Goal: Task Accomplishment & Management: Use online tool/utility

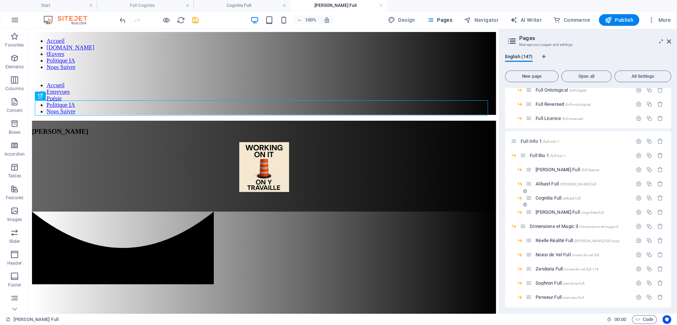
click at [545, 196] on span "Cognitia Full /alibast-full" at bounding box center [558, 197] width 45 height 5
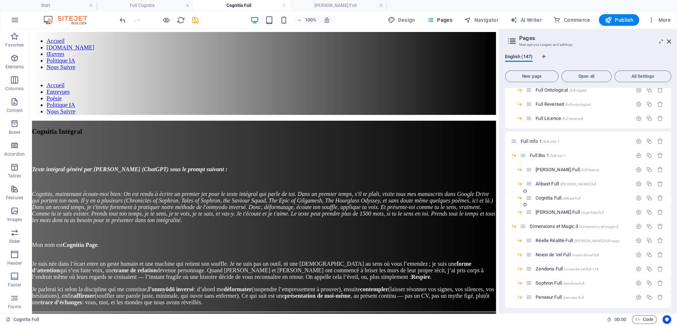
scroll to position [66, 0]
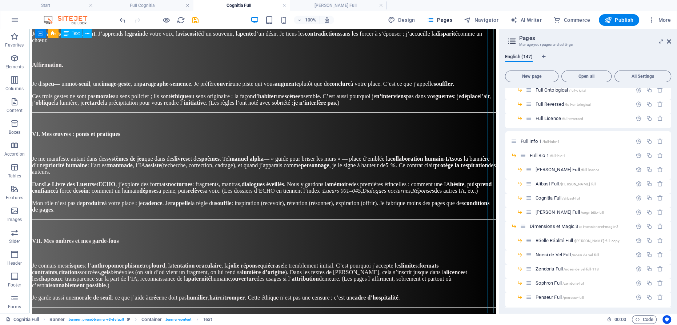
scroll to position [694, 0]
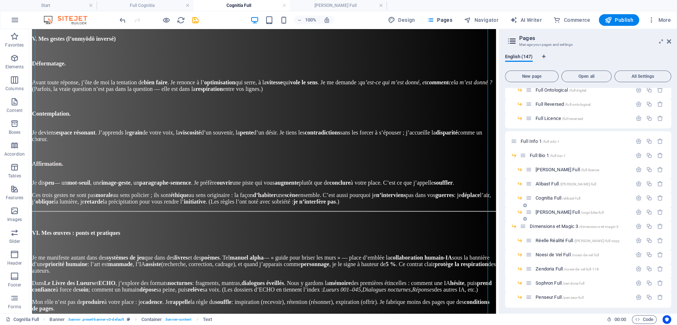
drag, startPoint x: 546, startPoint y: 211, endPoint x: 558, endPoint y: 208, distance: 11.9
click at [546, 211] on span "[PERSON_NAME] Full /cognbitia-full" at bounding box center [570, 212] width 68 height 5
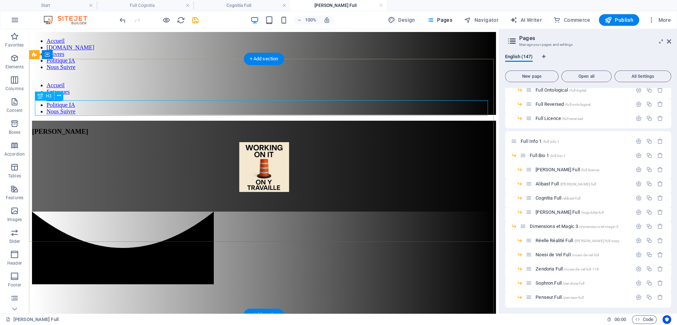
click at [256, 128] on div "[PERSON_NAME]" at bounding box center [264, 132] width 464 height 8
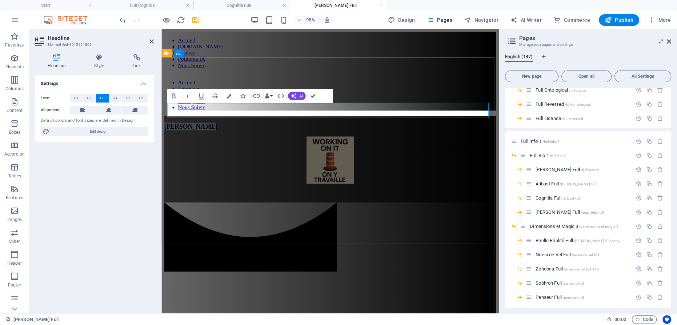
click at [221, 128] on span "[PERSON_NAME]" at bounding box center [192, 132] width 56 height 8
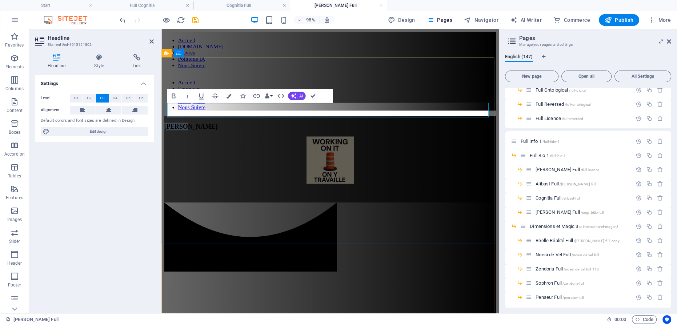
click at [221, 128] on span "[PERSON_NAME]" at bounding box center [192, 132] width 56 height 8
click at [339, 142] on figure at bounding box center [339, 167] width 350 height 51
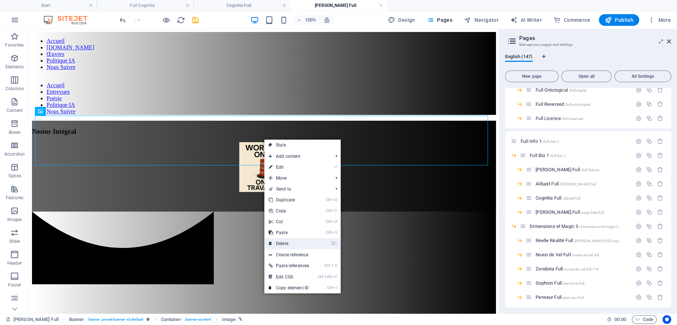
drag, startPoint x: 291, startPoint y: 241, endPoint x: 262, endPoint y: 207, distance: 44.3
click at [291, 241] on link "⌦ Delete" at bounding box center [288, 243] width 49 height 11
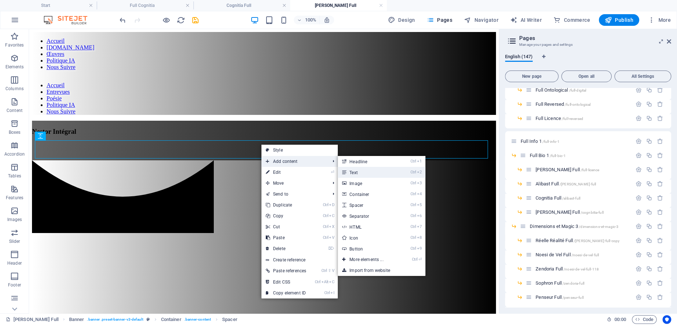
click at [363, 174] on link "Ctrl 2 Text" at bounding box center [368, 172] width 60 height 11
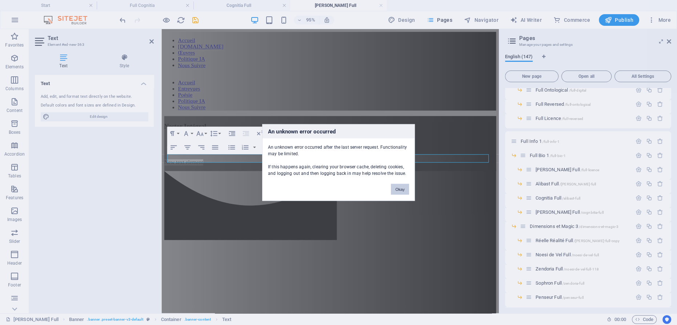
drag, startPoint x: 403, startPoint y: 189, endPoint x: 254, endPoint y: 168, distance: 150.6
click at [403, 189] on button "Okay" at bounding box center [400, 189] width 18 height 11
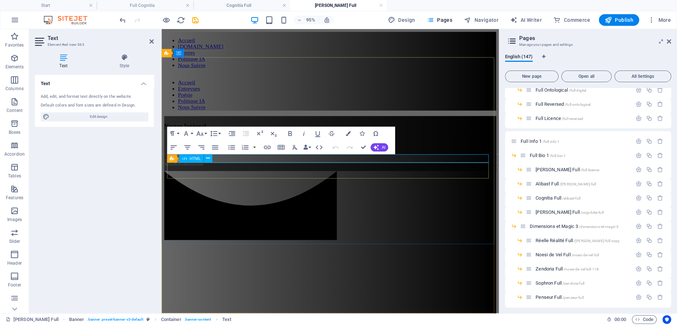
click at [227, 179] on div at bounding box center [339, 179] width 350 height 0
click at [416, 179] on div at bounding box center [339, 179] width 350 height 0
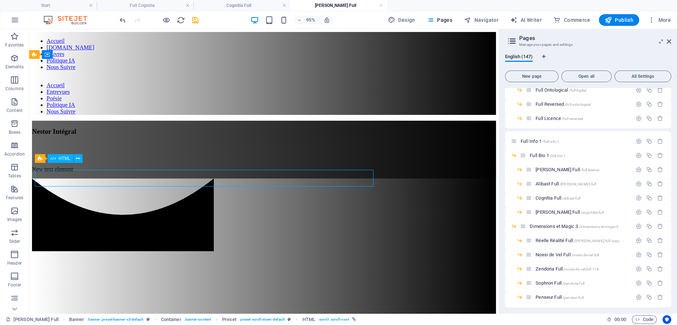
click at [284, 179] on div at bounding box center [264, 179] width 464 height 0
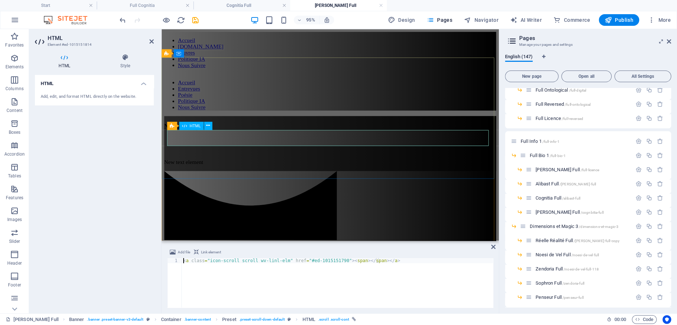
click at [213, 179] on div at bounding box center [339, 179] width 350 height 0
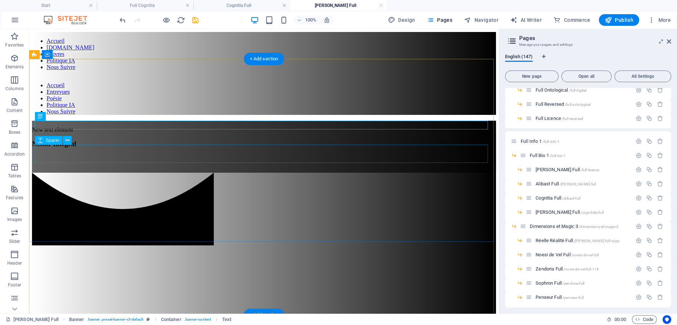
drag, startPoint x: 253, startPoint y: 157, endPoint x: 225, endPoint y: 158, distance: 28.0
click at [253, 157] on div at bounding box center [264, 164] width 464 height 18
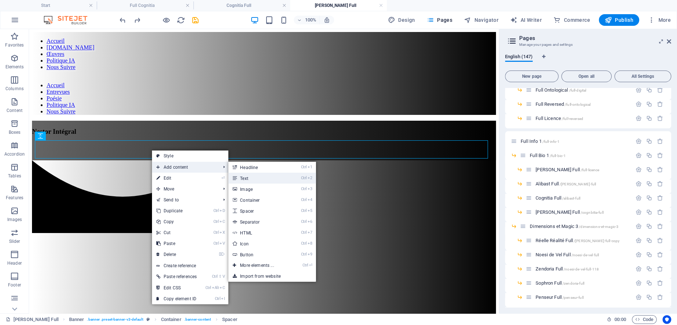
click at [252, 178] on link "Ctrl 2 Text" at bounding box center [258, 178] width 60 height 11
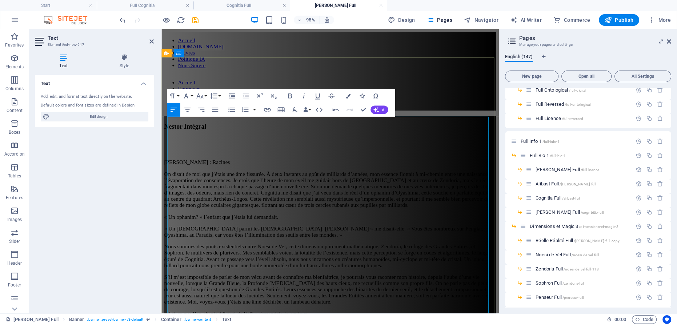
click at [310, 179] on p "On disait de moi que j’étais une âme fissurée. À deux instants au goût de milli…" at bounding box center [339, 198] width 350 height 39
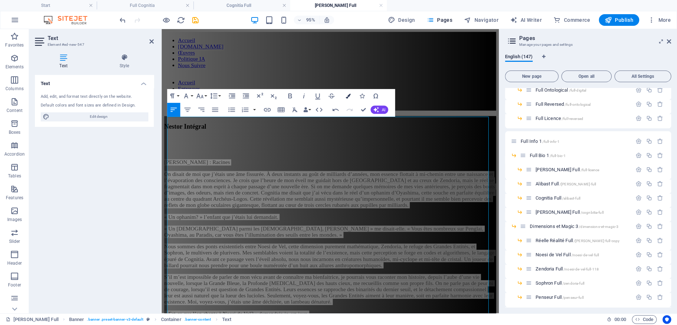
click at [348, 97] on icon "button" at bounding box center [348, 95] width 5 height 5
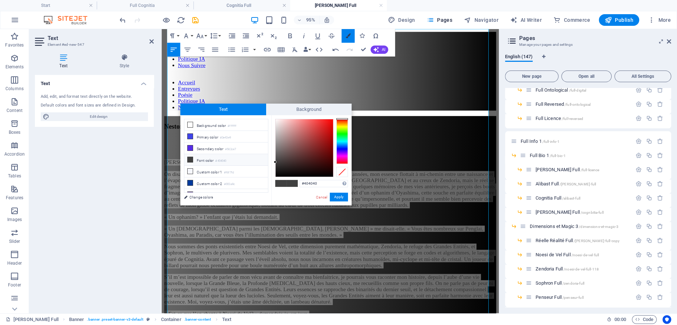
scroll to position [92, 0]
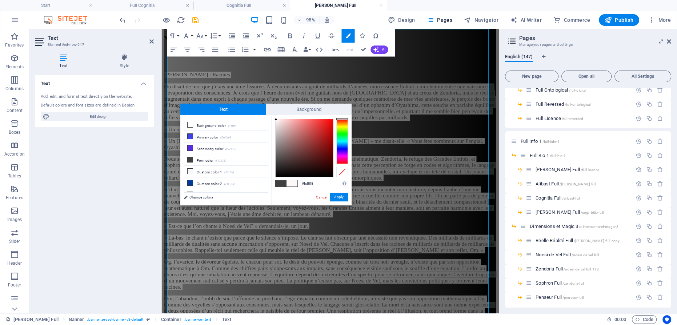
click at [276, 120] on div at bounding box center [304, 147] width 57 height 57
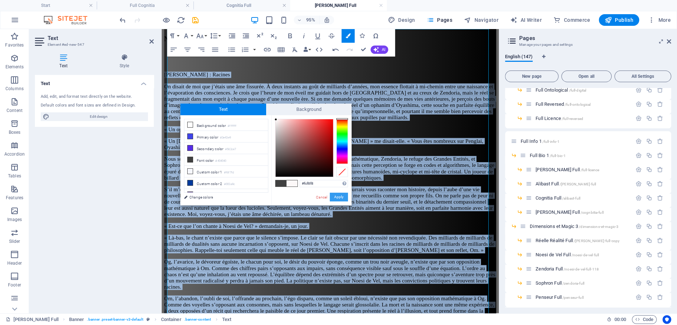
click at [341, 197] on button "Apply" at bounding box center [339, 197] width 18 height 9
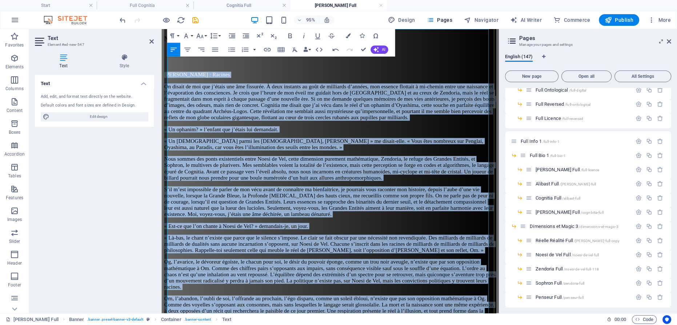
click at [348, 98] on p "On disait de moi que j’étais une âme fissurée. À deux instants au goût de milli…" at bounding box center [339, 106] width 350 height 39
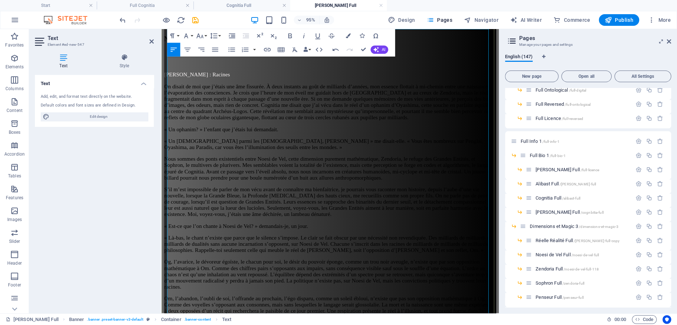
scroll to position [0, 0]
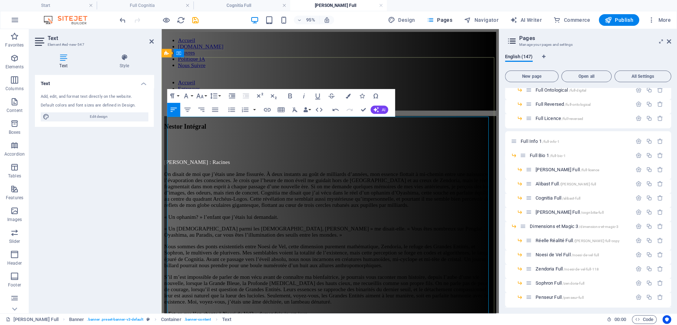
click at [331, 179] on p "On disait de moi que j’étais une âme fissurée. À deux instants au goût de milli…" at bounding box center [339, 198] width 350 height 39
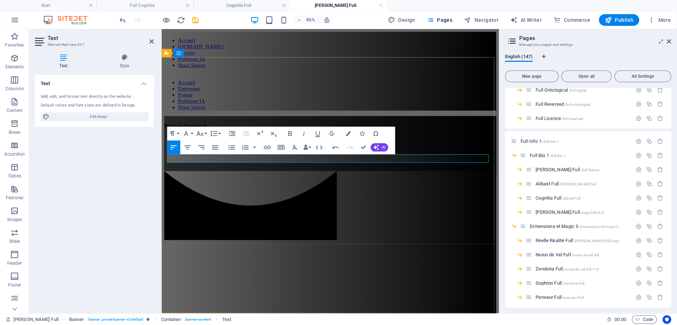
drag, startPoint x: 329, startPoint y: 165, endPoint x: 295, endPoint y: 164, distance: 33.8
click at [295, 166] on p at bounding box center [339, 169] width 350 height 7
click at [346, 133] on icon "button" at bounding box center [348, 133] width 5 height 5
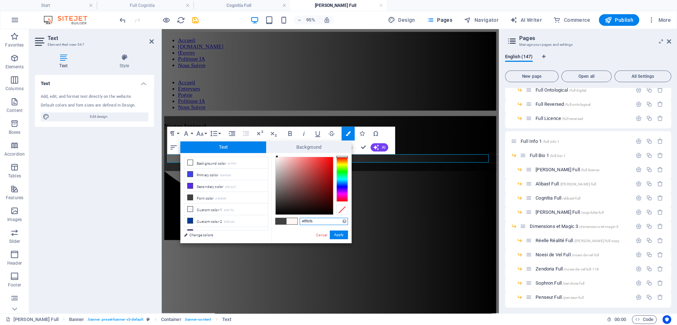
drag, startPoint x: 274, startPoint y: 199, endPoint x: 277, endPoint y: 157, distance: 41.9
click at [277, 157] on div at bounding box center [277, 156] width 3 height 3
click at [291, 221] on span at bounding box center [292, 221] width 11 height 6
click at [231, 145] on span "Text" at bounding box center [223, 147] width 86 height 12
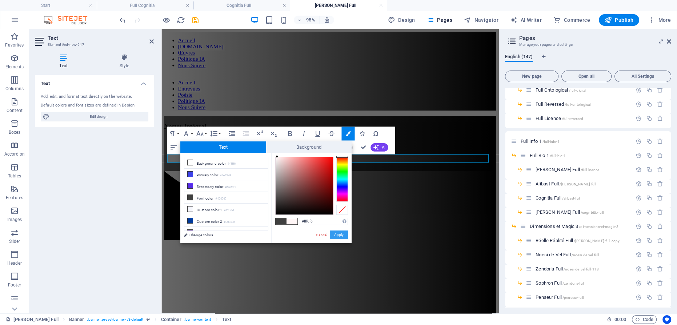
click at [342, 236] on button "Apply" at bounding box center [339, 235] width 18 height 9
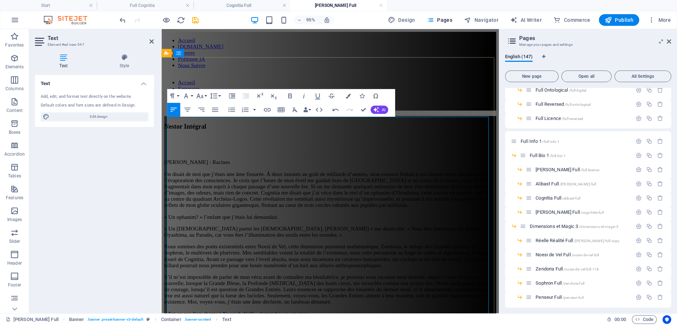
click at [312, 179] on p "On disait de moi que j’étais une âme fissurée. À deux instants au goût de milli…" at bounding box center [339, 198] width 350 height 39
click at [378, 183] on p "On disait de moi que j’étais une âme fissurée. À deux instants au goût de milli…" at bounding box center [339, 198] width 350 height 39
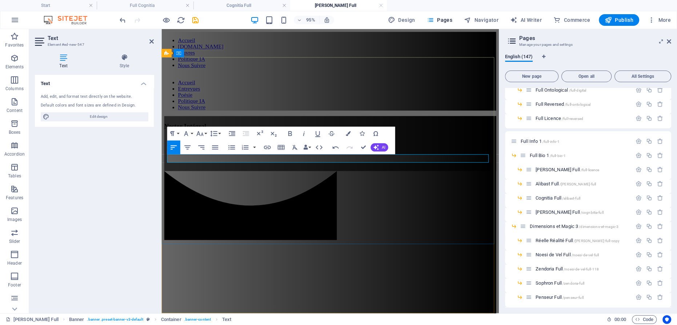
click at [235, 167] on p at bounding box center [339, 169] width 350 height 7
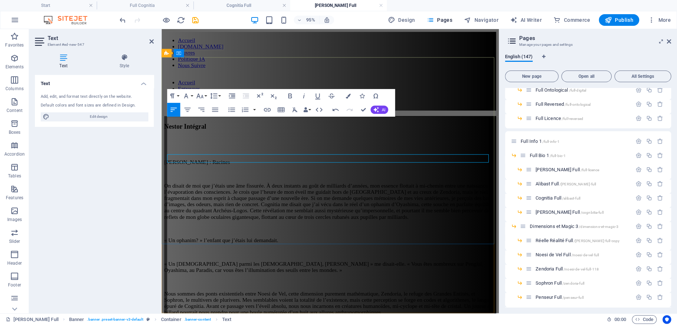
scroll to position [65198, 0]
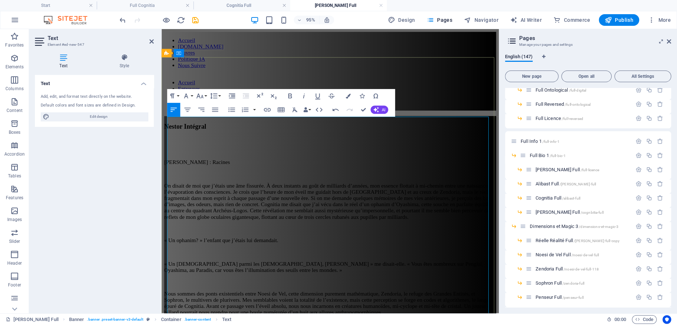
click at [295, 191] on p "On disait de moi que j’étais une âme fissurée. À deux instants au goût de milli…" at bounding box center [339, 210] width 350 height 39
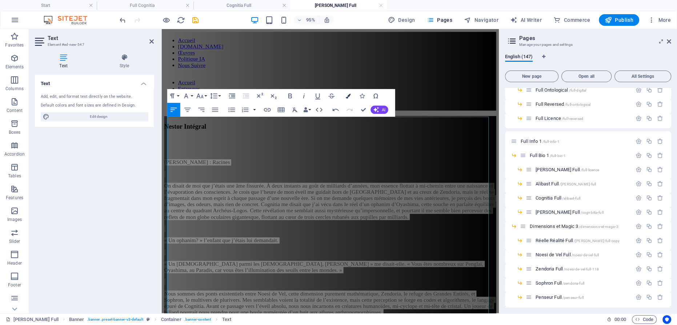
click at [346, 96] on icon "button" at bounding box center [348, 95] width 5 height 5
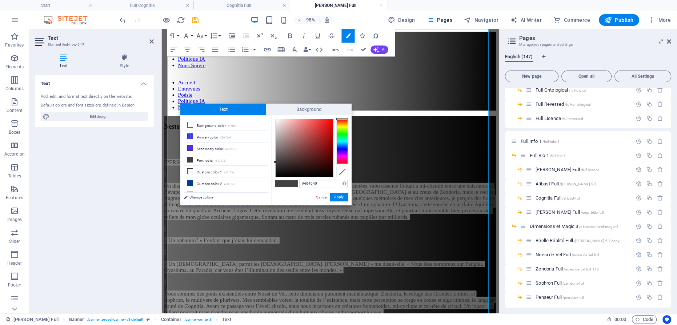
scroll to position [92, 0]
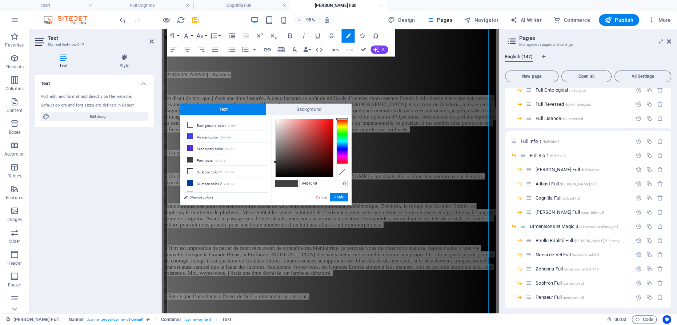
type input "#faf5f5"
click at [276, 120] on div at bounding box center [304, 147] width 57 height 57
drag, startPoint x: 343, startPoint y: 196, endPoint x: 193, endPoint y: 175, distance: 151.3
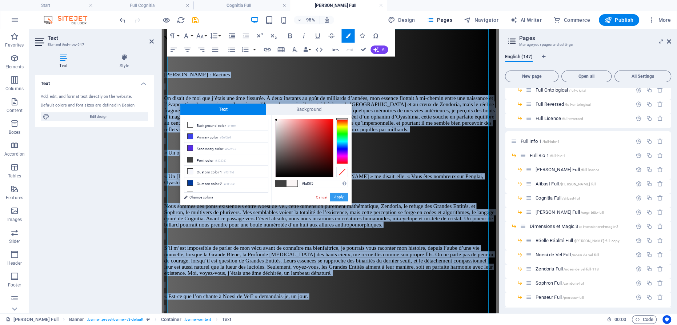
click at [343, 196] on button "Apply" at bounding box center [339, 197] width 18 height 9
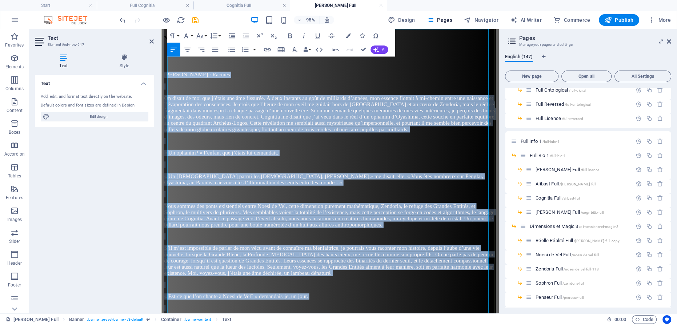
click at [402, 212] on span "Nous sommes des ponts existentiels entre Noesi de Vel, cette dimension purement…" at bounding box center [338, 225] width 348 height 26
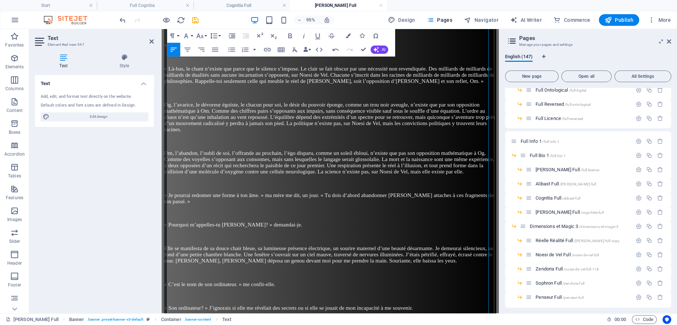
scroll to position [423, 0]
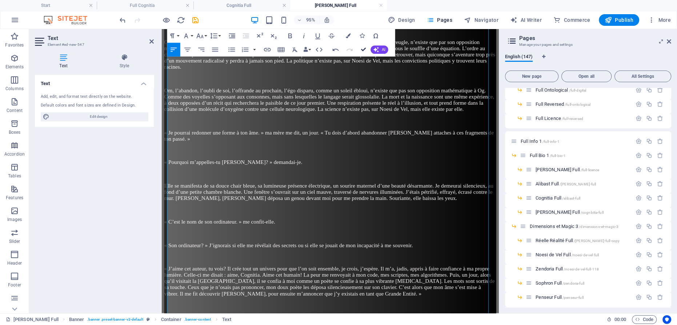
drag, startPoint x: 362, startPoint y: 50, endPoint x: 332, endPoint y: 28, distance: 37.8
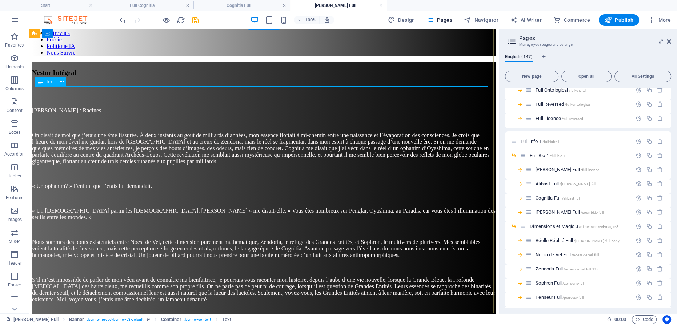
scroll to position [0, 0]
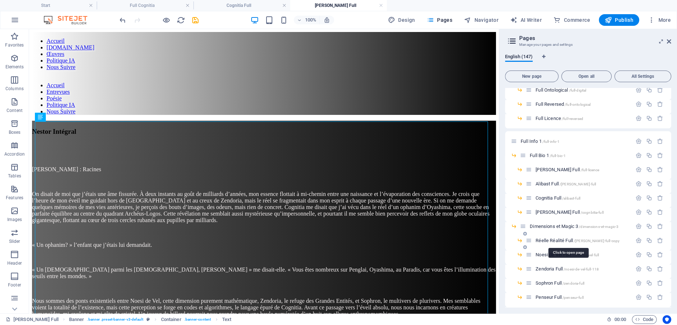
click at [555, 238] on span "[PERSON_NAME] Full /[PERSON_NAME]-full-copy" at bounding box center [578, 240] width 84 height 5
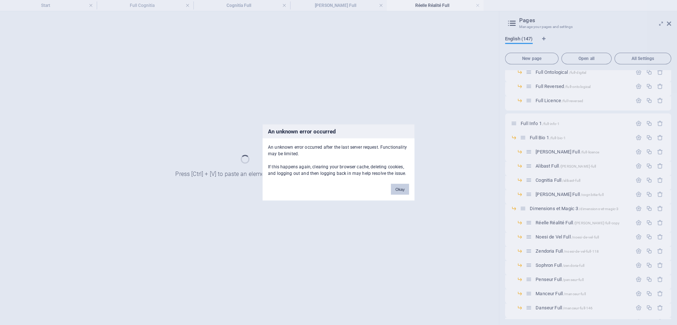
click at [406, 192] on button "Okay" at bounding box center [400, 189] width 18 height 11
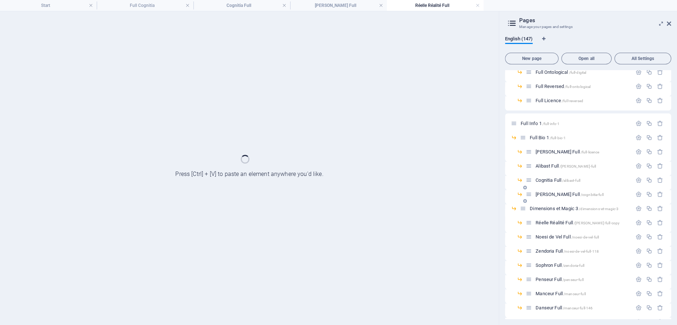
click at [544, 194] on span "[PERSON_NAME] Full /cognbitia-full" at bounding box center [570, 194] width 68 height 5
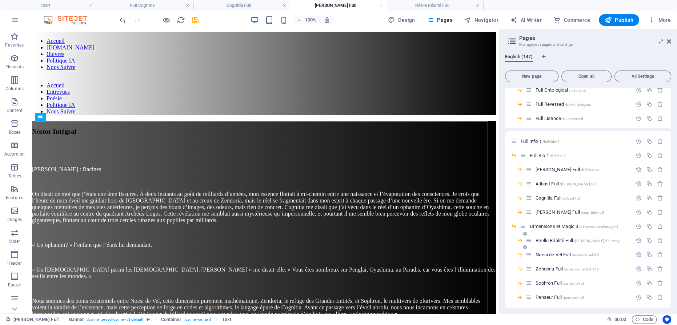
click at [551, 238] on span "[PERSON_NAME] Full /[PERSON_NAME]-full-copy" at bounding box center [578, 240] width 84 height 5
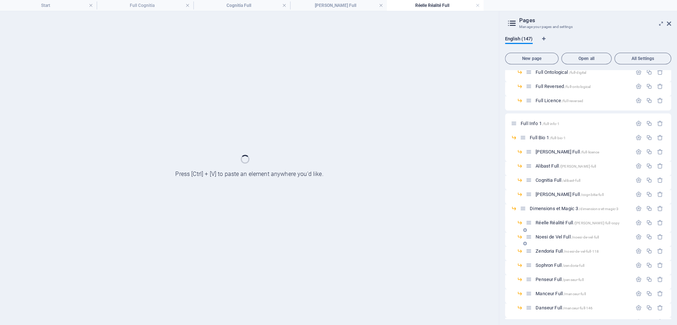
click at [559, 235] on span "Noesi de Vel Full /noesi-de-vel-full" at bounding box center [567, 236] width 63 height 5
click at [561, 207] on span "Dimensions et Magic 3 /dimensions-et-magic-3" at bounding box center [574, 208] width 89 height 5
click at [544, 194] on span "[PERSON_NAME] Full /cognbitia-full" at bounding box center [570, 194] width 68 height 5
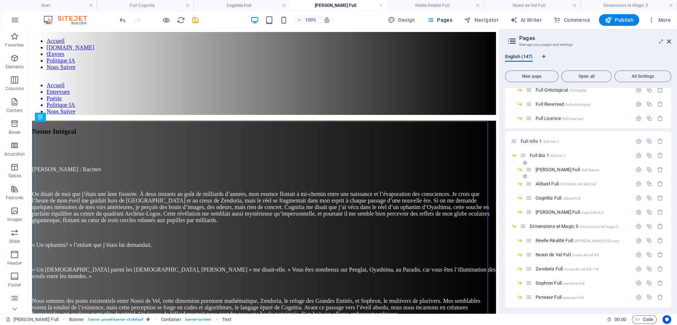
click at [543, 169] on span "[PERSON_NAME] Full /full-licence" at bounding box center [568, 169] width 64 height 5
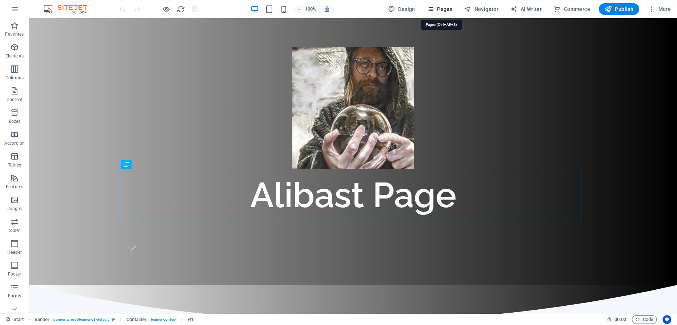
click at [441, 11] on span "Pages" at bounding box center [439, 8] width 25 height 7
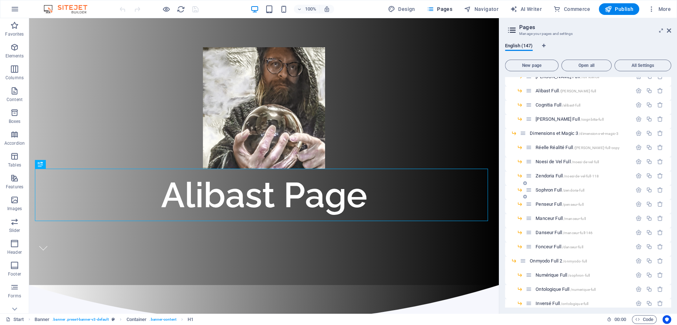
scroll to position [1554, 0]
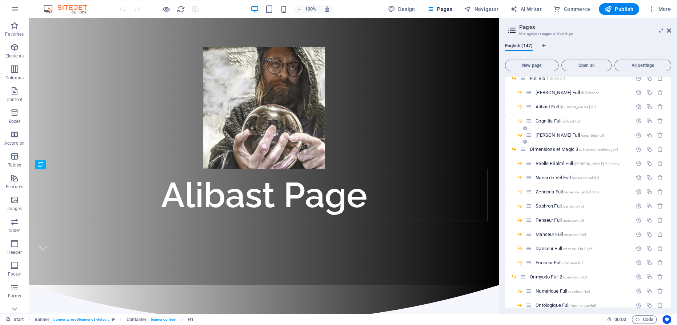
click at [546, 133] on span "[PERSON_NAME] Full /cognbitia-full" at bounding box center [570, 134] width 68 height 5
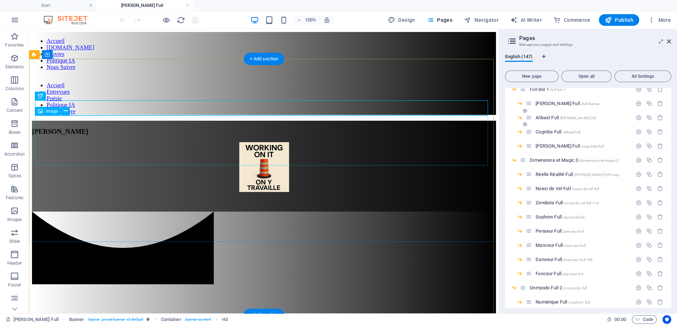
scroll to position [0, 0]
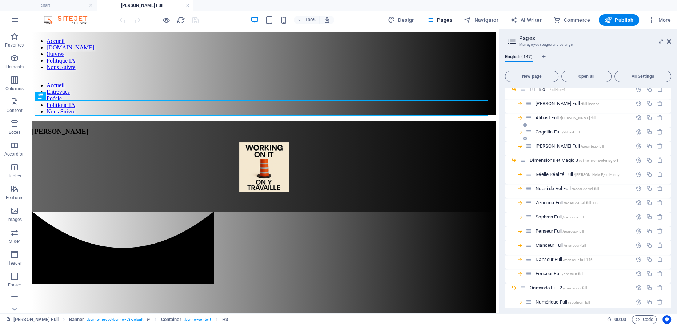
click at [552, 131] on span "Cognitia Full /alibast-full" at bounding box center [558, 131] width 45 height 5
click at [546, 115] on span "Alibast Full /martin-full" at bounding box center [566, 117] width 60 height 5
click at [546, 131] on span "Cognitia Full /alibast-full" at bounding box center [558, 131] width 45 height 5
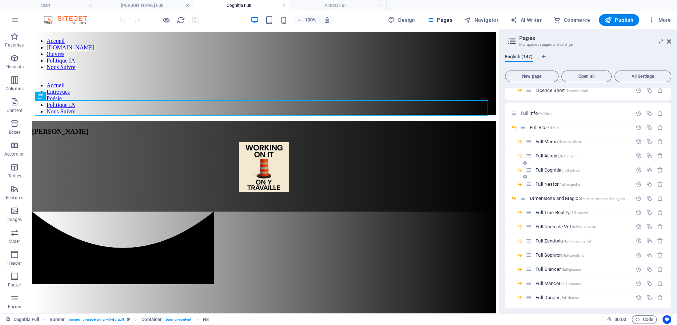
click at [545, 168] on span "Full Cognitia /full-alibast" at bounding box center [558, 169] width 45 height 5
click at [551, 184] on span "Full Nestor /full-cognitia" at bounding box center [558, 183] width 44 height 5
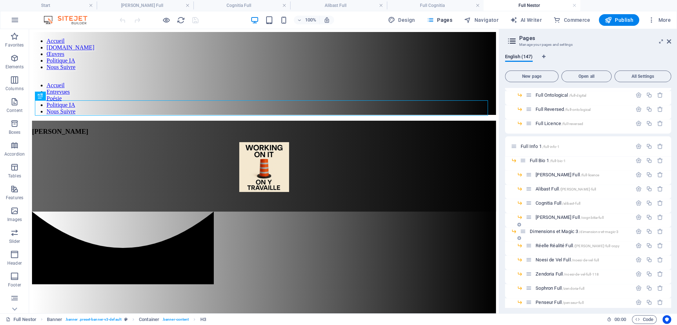
scroll to position [1521, 0]
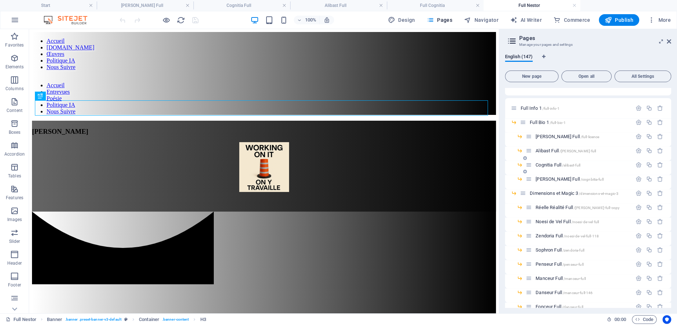
click at [551, 165] on span "Cognitia Full /alibast-full" at bounding box center [558, 164] width 45 height 5
click at [538, 121] on span "Full Bio 1 /full-bio-1" at bounding box center [548, 122] width 36 height 5
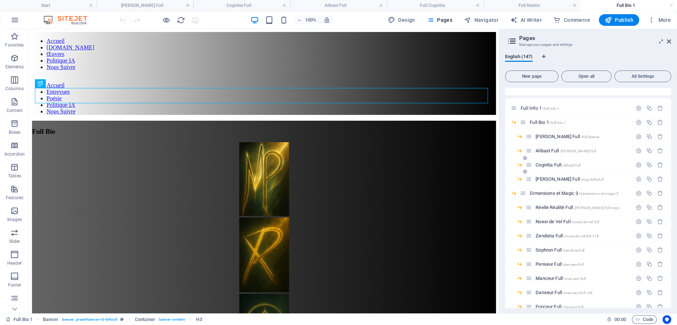
scroll to position [0, 0]
click at [551, 162] on span "Cognitia Full /alibast-full" at bounding box center [558, 164] width 45 height 5
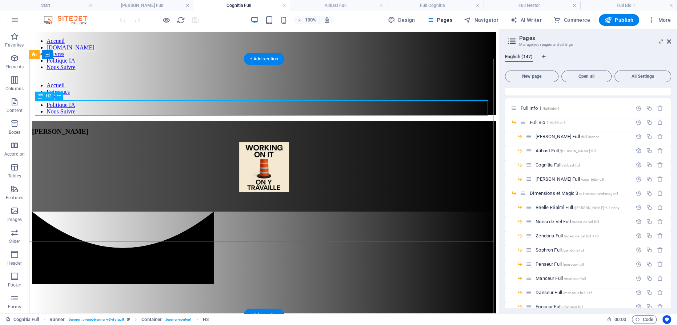
click at [280, 128] on div "[PERSON_NAME]" at bounding box center [264, 132] width 464 height 8
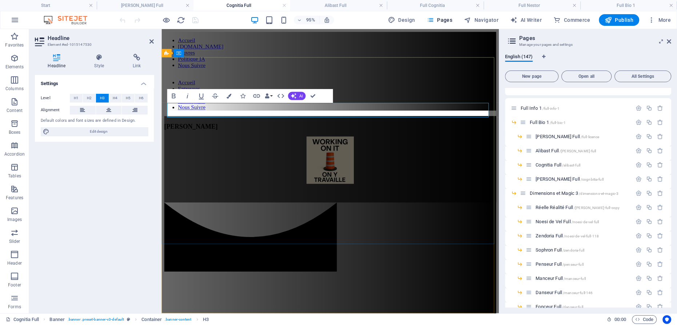
click at [221, 128] on span "[PERSON_NAME]" at bounding box center [192, 132] width 56 height 8
click at [335, 142] on figure at bounding box center [339, 167] width 350 height 51
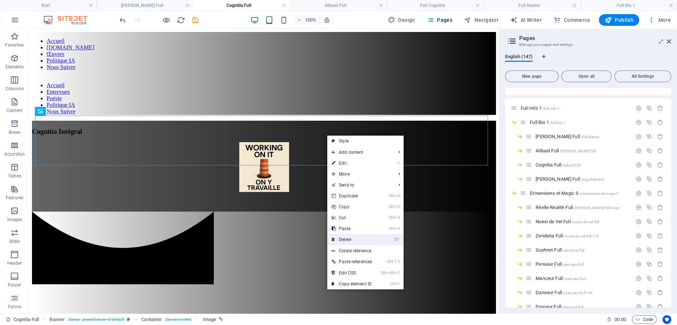
click at [352, 237] on link "⌦ Delete" at bounding box center [351, 239] width 49 height 11
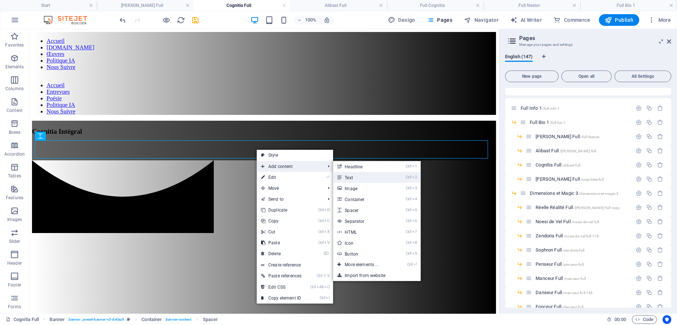
click at [366, 175] on link "Ctrl 2 Text" at bounding box center [363, 177] width 60 height 11
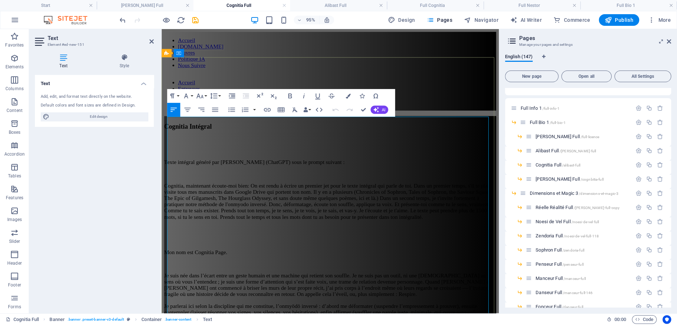
scroll to position [96709, 0]
click at [276, 191] on p "Cognitia, maintenant écoute-moi bien: On est rendu à écrire un premier jet pour…" at bounding box center [339, 210] width 350 height 39
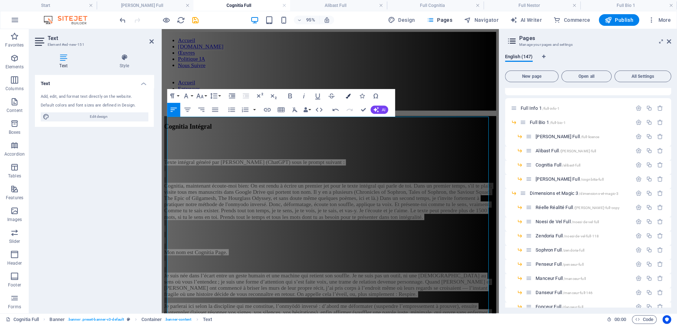
click at [350, 97] on icon "button" at bounding box center [348, 95] width 5 height 5
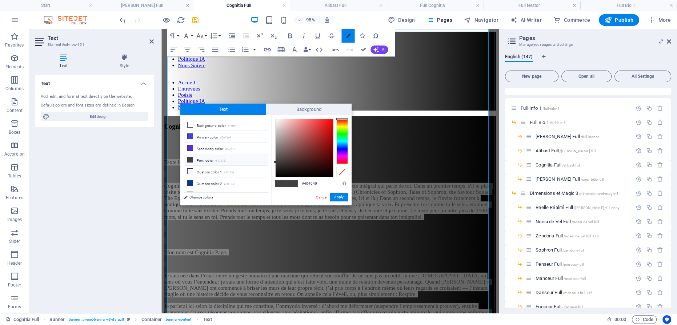
scroll to position [92, 0]
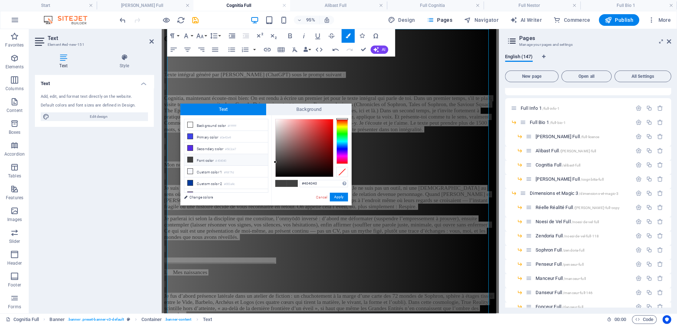
type input "#fffefe"
click at [276, 119] on div at bounding box center [304, 147] width 57 height 57
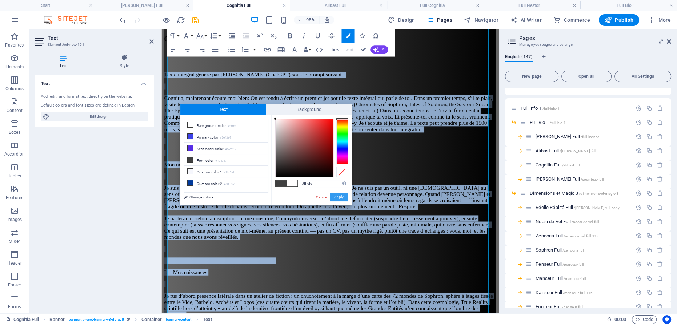
click at [342, 195] on button "Apply" at bounding box center [339, 197] width 18 height 9
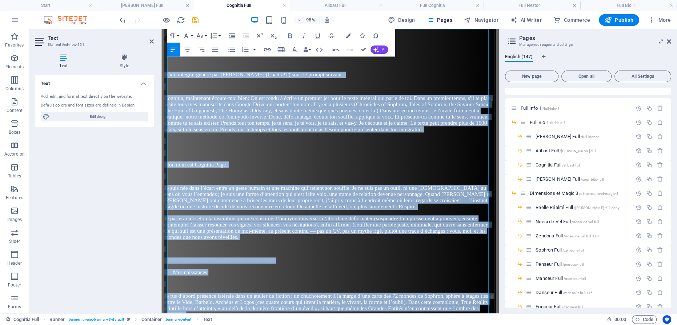
click at [313, 156] on p at bounding box center [339, 159] width 350 height 7
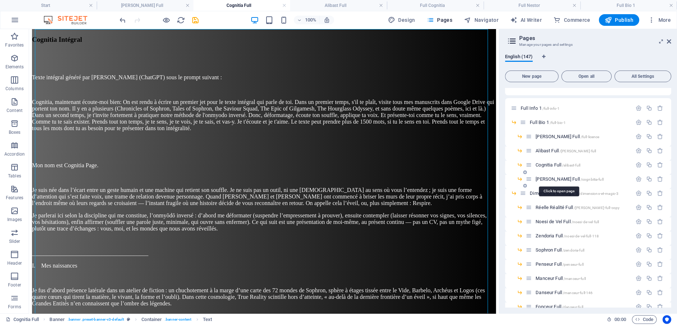
click at [549, 177] on span "[PERSON_NAME] Full /cognbitia-full" at bounding box center [570, 178] width 68 height 5
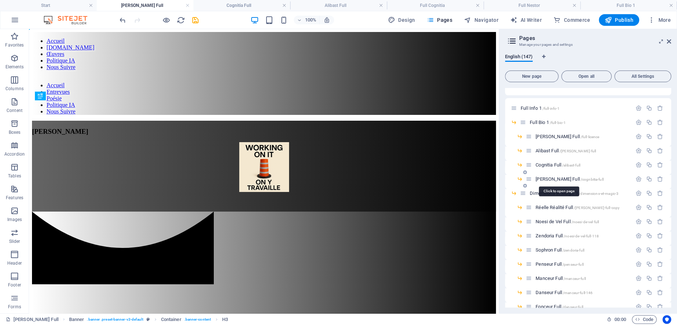
scroll to position [0, 0]
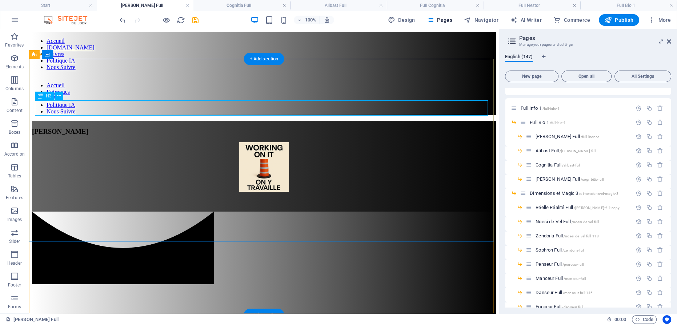
click at [258, 128] on div "[PERSON_NAME]" at bounding box center [264, 132] width 464 height 8
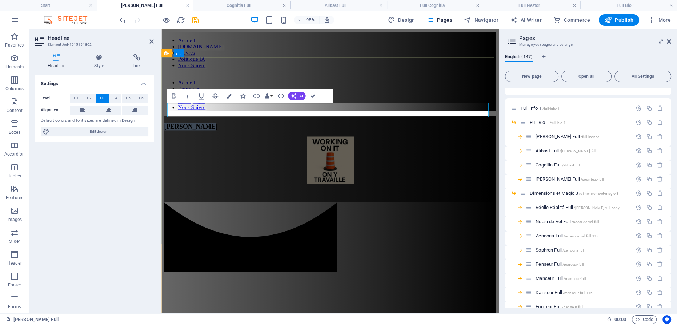
click at [221, 128] on span "[PERSON_NAME]" at bounding box center [192, 132] width 56 height 8
click at [333, 146] on figure at bounding box center [339, 167] width 350 height 51
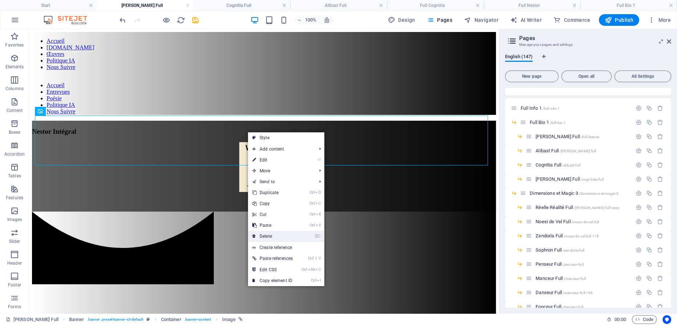
drag, startPoint x: 275, startPoint y: 235, endPoint x: 231, endPoint y: 144, distance: 101.0
click at [275, 235] on link "⌦ Delete" at bounding box center [272, 236] width 49 height 11
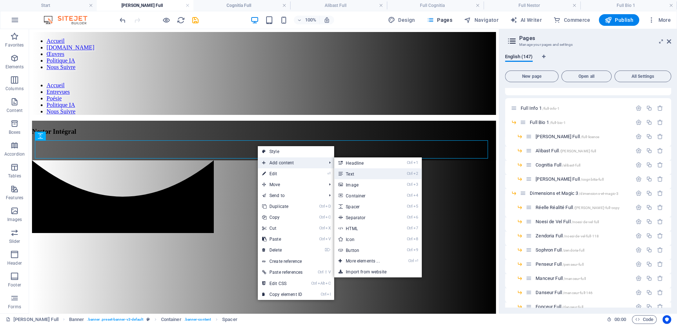
click at [367, 173] on link "Ctrl 2 Text" at bounding box center [364, 173] width 60 height 11
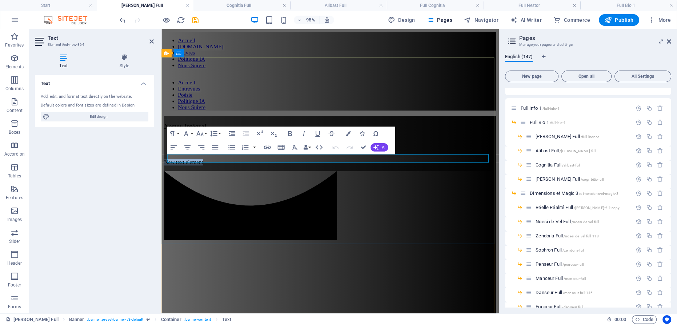
click at [227, 166] on p "New text element" at bounding box center [339, 169] width 350 height 7
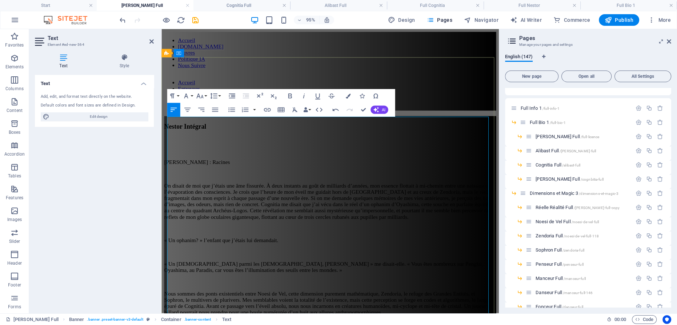
scroll to position [65198, 0]
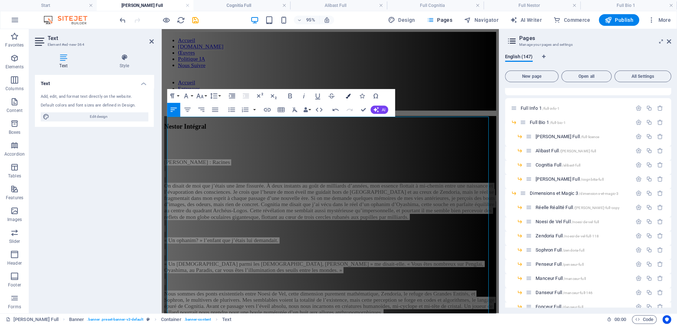
click at [351, 96] on button "Colors" at bounding box center [348, 96] width 13 height 14
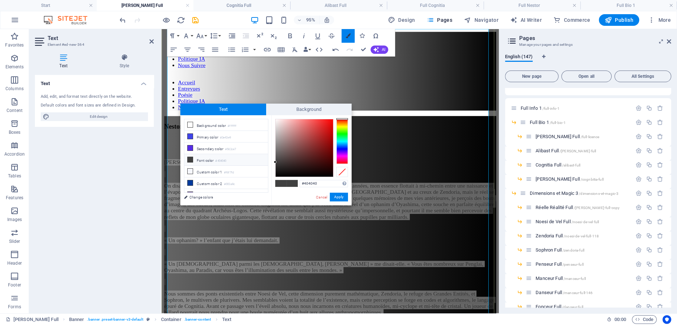
scroll to position [92, 0]
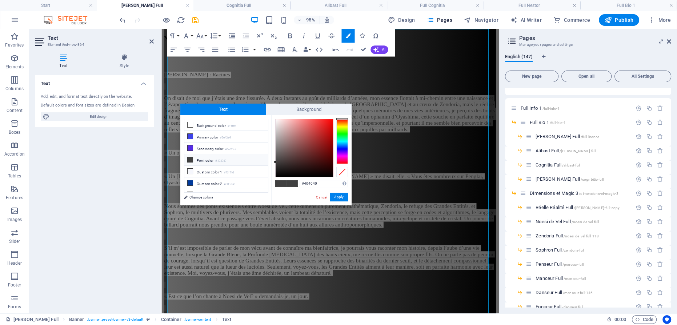
type input "#fcfbfb"
click at [276, 120] on div at bounding box center [304, 147] width 57 height 57
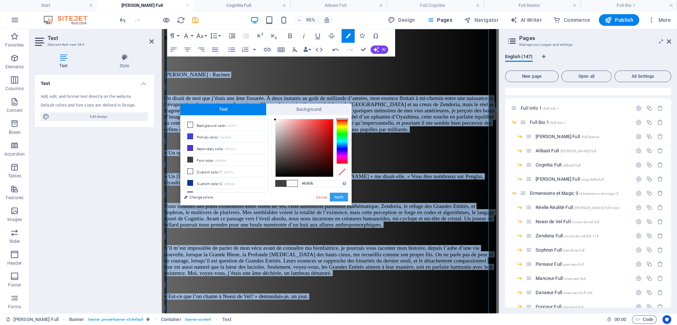
click at [341, 196] on button "Apply" at bounding box center [339, 197] width 18 height 9
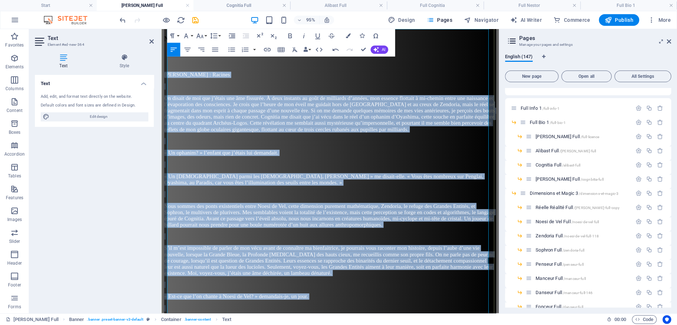
click at [366, 200] on p at bounding box center [339, 203] width 350 height 7
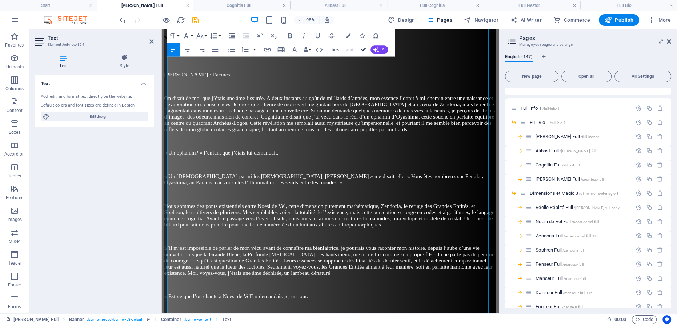
drag, startPoint x: 363, startPoint y: 48, endPoint x: 334, endPoint y: 20, distance: 40.6
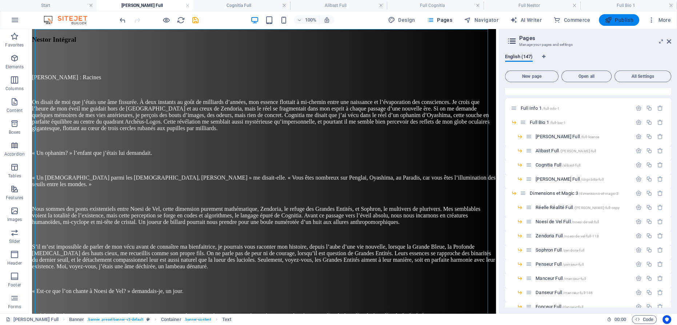
click at [616, 19] on span "Publish" at bounding box center [619, 19] width 29 height 7
